Goal: Communication & Community: Participate in discussion

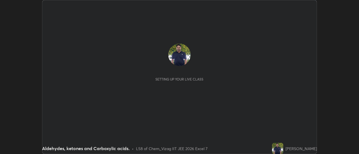
scroll to position [154, 358]
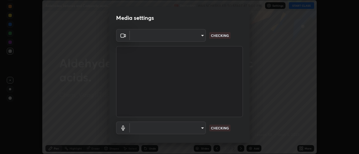
type input "44d0413a7fae474f20ab01619fb3f21c0a9b5757990e816ef2bdf69fc16931c8"
type input "communications"
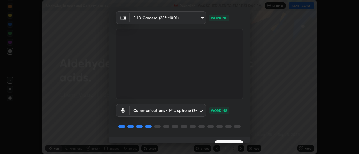
scroll to position [29, 0]
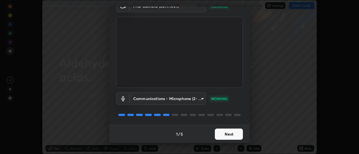
click at [226, 135] on button "Next" at bounding box center [229, 134] width 28 height 11
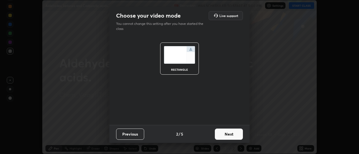
click at [225, 137] on button "Next" at bounding box center [229, 134] width 28 height 11
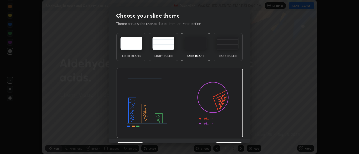
scroll to position [14, 0]
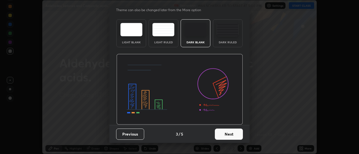
click at [227, 133] on button "Next" at bounding box center [229, 134] width 28 height 11
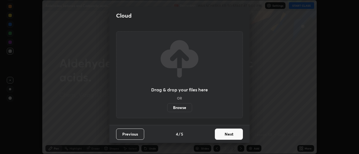
click at [228, 133] on button "Next" at bounding box center [229, 134] width 28 height 11
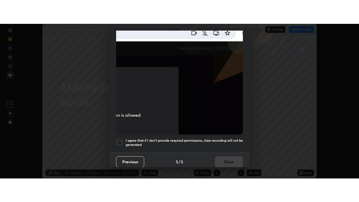
scroll to position [144, 0]
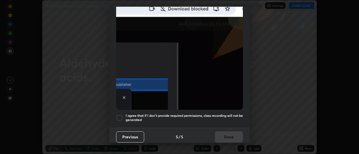
click at [121, 115] on div at bounding box center [119, 118] width 7 height 7
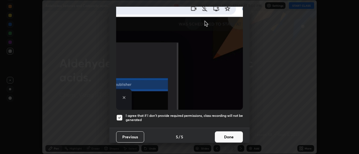
click at [229, 136] on button "Done" at bounding box center [229, 137] width 28 height 11
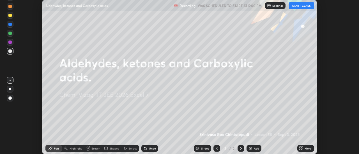
click at [253, 147] on div "Add" at bounding box center [253, 148] width 15 height 7
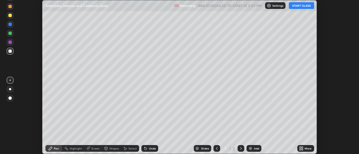
click at [303, 5] on button "START CLASS" at bounding box center [301, 5] width 25 height 7
click at [305, 149] on div "More" at bounding box center [307, 148] width 7 height 3
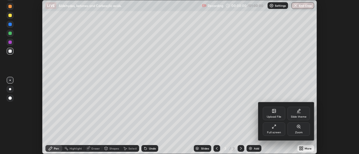
click at [278, 129] on div "Full screen" at bounding box center [274, 129] width 22 height 13
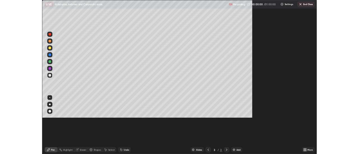
scroll to position [202, 359]
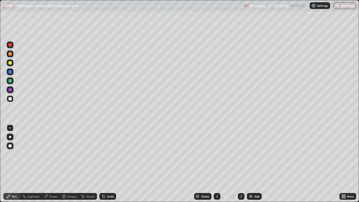
click at [10, 55] on div at bounding box center [9, 53] width 3 height 3
click at [10, 66] on div at bounding box center [10, 62] width 7 height 7
click at [11, 137] on div at bounding box center [10, 137] width 2 height 2
click at [315, 5] on img at bounding box center [313, 5] width 4 height 4
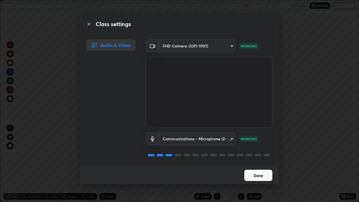
click at [261, 154] on button "Done" at bounding box center [258, 175] width 28 height 11
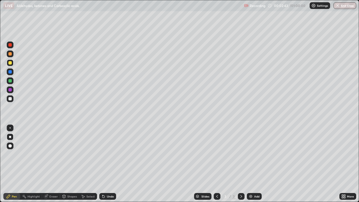
click at [10, 99] on div at bounding box center [9, 98] width 3 height 3
click at [10, 55] on div at bounding box center [9, 53] width 3 height 3
click at [9, 64] on div at bounding box center [9, 62] width 3 height 3
click at [11, 100] on div at bounding box center [10, 98] width 7 height 7
click at [105, 154] on div "Undo" at bounding box center [107, 196] width 17 height 7
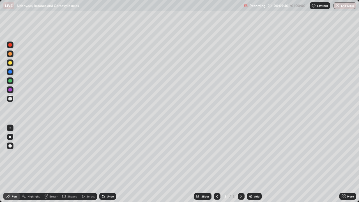
click at [105, 154] on icon at bounding box center [103, 196] width 4 height 4
click at [104, 154] on icon at bounding box center [103, 196] width 4 height 4
click at [102, 154] on icon at bounding box center [103, 196] width 2 height 2
click at [109, 154] on div "Undo" at bounding box center [110, 196] width 7 height 3
click at [10, 63] on div at bounding box center [9, 62] width 3 height 3
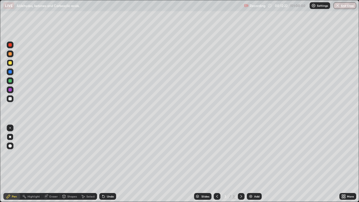
click at [11, 99] on div at bounding box center [9, 98] width 3 height 3
click at [254, 154] on div "Add" at bounding box center [254, 196] width 15 height 7
click at [11, 64] on div at bounding box center [9, 62] width 3 height 3
click at [11, 99] on div at bounding box center [9, 98] width 3 height 3
click at [109, 154] on div "Undo" at bounding box center [110, 196] width 7 height 3
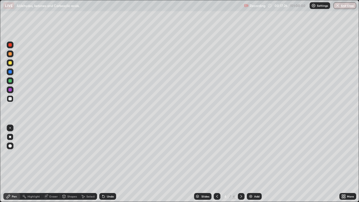
click at [109, 154] on div "Undo" at bounding box center [110, 196] width 7 height 3
click at [10, 62] on div at bounding box center [9, 62] width 3 height 3
click at [9, 54] on div at bounding box center [9, 53] width 3 height 3
click at [108, 154] on div "Undo" at bounding box center [110, 196] width 7 height 3
click at [107, 154] on div "Undo" at bounding box center [110, 196] width 7 height 3
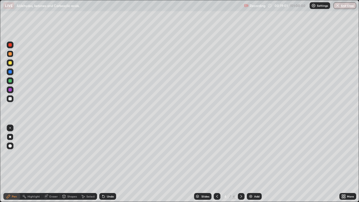
click at [105, 154] on icon at bounding box center [103, 196] width 4 height 4
click at [9, 63] on div at bounding box center [9, 62] width 3 height 3
click at [108, 154] on div "Undo" at bounding box center [110, 196] width 7 height 3
click at [106, 154] on div "Undo" at bounding box center [107, 196] width 17 height 7
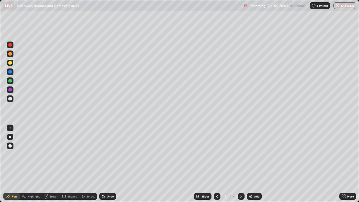
click at [107, 154] on div "Undo" at bounding box center [107, 196] width 17 height 7
click at [9, 99] on div at bounding box center [9, 98] width 3 height 3
click at [109, 154] on div "Undo" at bounding box center [110, 196] width 7 height 3
click at [109, 154] on div "Undo" at bounding box center [107, 196] width 17 height 7
click at [108, 154] on div "Undo" at bounding box center [110, 196] width 7 height 3
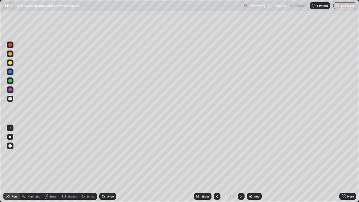
click at [10, 100] on div at bounding box center [9, 98] width 3 height 3
click at [105, 154] on div "Undo" at bounding box center [107, 196] width 17 height 7
click at [105, 154] on icon at bounding box center [103, 196] width 4 height 4
click at [104, 154] on div "Undo" at bounding box center [107, 196] width 17 height 7
click at [103, 154] on div "Undo" at bounding box center [107, 196] width 17 height 7
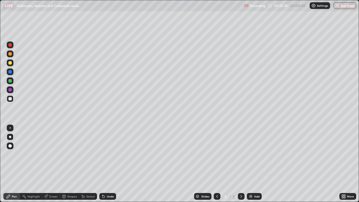
click at [11, 63] on div at bounding box center [9, 62] width 3 height 3
click at [11, 98] on div at bounding box center [9, 98] width 3 height 3
click at [253, 154] on div "Add" at bounding box center [254, 196] width 15 height 7
click at [10, 54] on div at bounding box center [9, 53] width 3 height 3
click at [108, 154] on div "Undo" at bounding box center [110, 196] width 7 height 3
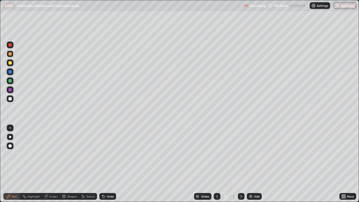
click at [10, 99] on div at bounding box center [9, 98] width 3 height 3
click at [107, 154] on div "Undo" at bounding box center [110, 196] width 7 height 3
click at [106, 154] on div "Undo" at bounding box center [107, 196] width 17 height 7
click at [103, 154] on icon at bounding box center [103, 196] width 2 height 2
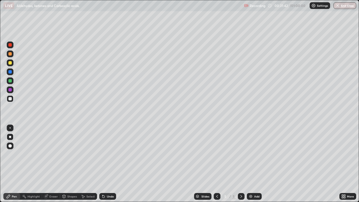
click at [107, 154] on div "Undo" at bounding box center [110, 196] width 7 height 3
click at [106, 154] on div "Undo" at bounding box center [107, 196] width 17 height 7
click at [110, 154] on div "Undo" at bounding box center [110, 196] width 7 height 3
click at [109, 154] on div "Undo" at bounding box center [110, 196] width 7 height 3
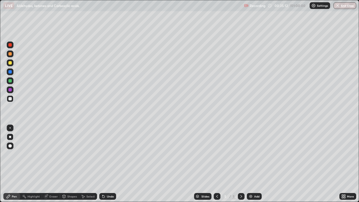
click at [254, 154] on div "Add" at bounding box center [256, 196] width 5 height 3
click at [10, 55] on div at bounding box center [9, 53] width 3 height 3
click at [11, 98] on div at bounding box center [9, 98] width 3 height 3
click at [11, 63] on div at bounding box center [9, 62] width 3 height 3
click at [108, 154] on div "Undo" at bounding box center [110, 196] width 7 height 3
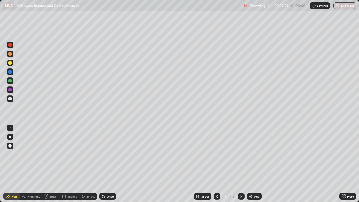
click at [107, 154] on div "Undo" at bounding box center [110, 196] width 7 height 3
click at [107, 154] on div "Undo" at bounding box center [107, 196] width 17 height 7
click at [106, 154] on div "Undo" at bounding box center [107, 196] width 17 height 7
click at [11, 99] on div at bounding box center [9, 98] width 3 height 3
click at [106, 154] on div "Undo" at bounding box center [107, 196] width 17 height 7
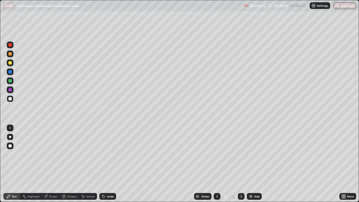
click at [105, 154] on div "Undo" at bounding box center [107, 196] width 17 height 7
click at [11, 62] on div at bounding box center [9, 62] width 3 height 3
click at [9, 99] on div at bounding box center [9, 98] width 3 height 3
click at [10, 89] on div at bounding box center [9, 89] width 3 height 3
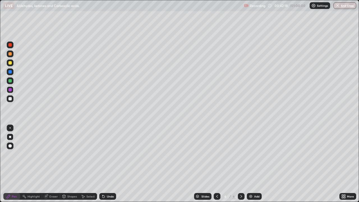
click at [10, 64] on div at bounding box center [9, 62] width 3 height 3
click at [10, 100] on div at bounding box center [9, 98] width 3 height 3
click at [10, 64] on div at bounding box center [9, 62] width 3 height 3
click at [10, 100] on div at bounding box center [9, 98] width 3 height 3
click at [344, 7] on button "End Class" at bounding box center [344, 5] width 23 height 7
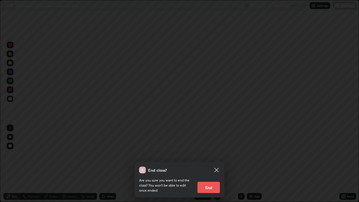
click at [211, 154] on button "End" at bounding box center [208, 187] width 22 height 11
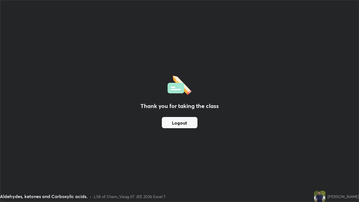
click at [190, 123] on button "Logout" at bounding box center [180, 122] width 36 height 11
click at [358, 94] on div "Thank you for taking the class Logout Setting up your live class" at bounding box center [179, 101] width 359 height 202
click at [358, 63] on div "Thank you for taking the class Logout Setting up your live class" at bounding box center [179, 101] width 359 height 202
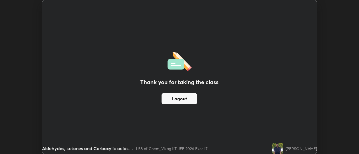
scroll to position [27869, 27665]
click at [173, 97] on button "Logout" at bounding box center [179, 98] width 36 height 11
click at [175, 99] on button "Logout" at bounding box center [179, 98] width 36 height 11
click at [172, 99] on button "Logout" at bounding box center [179, 98] width 36 height 11
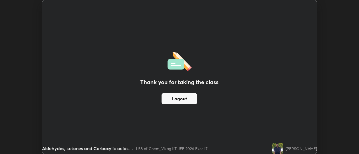
click at [171, 101] on button "Logout" at bounding box center [179, 98] width 36 height 11
